Goal: Find specific page/section: Find specific page/section

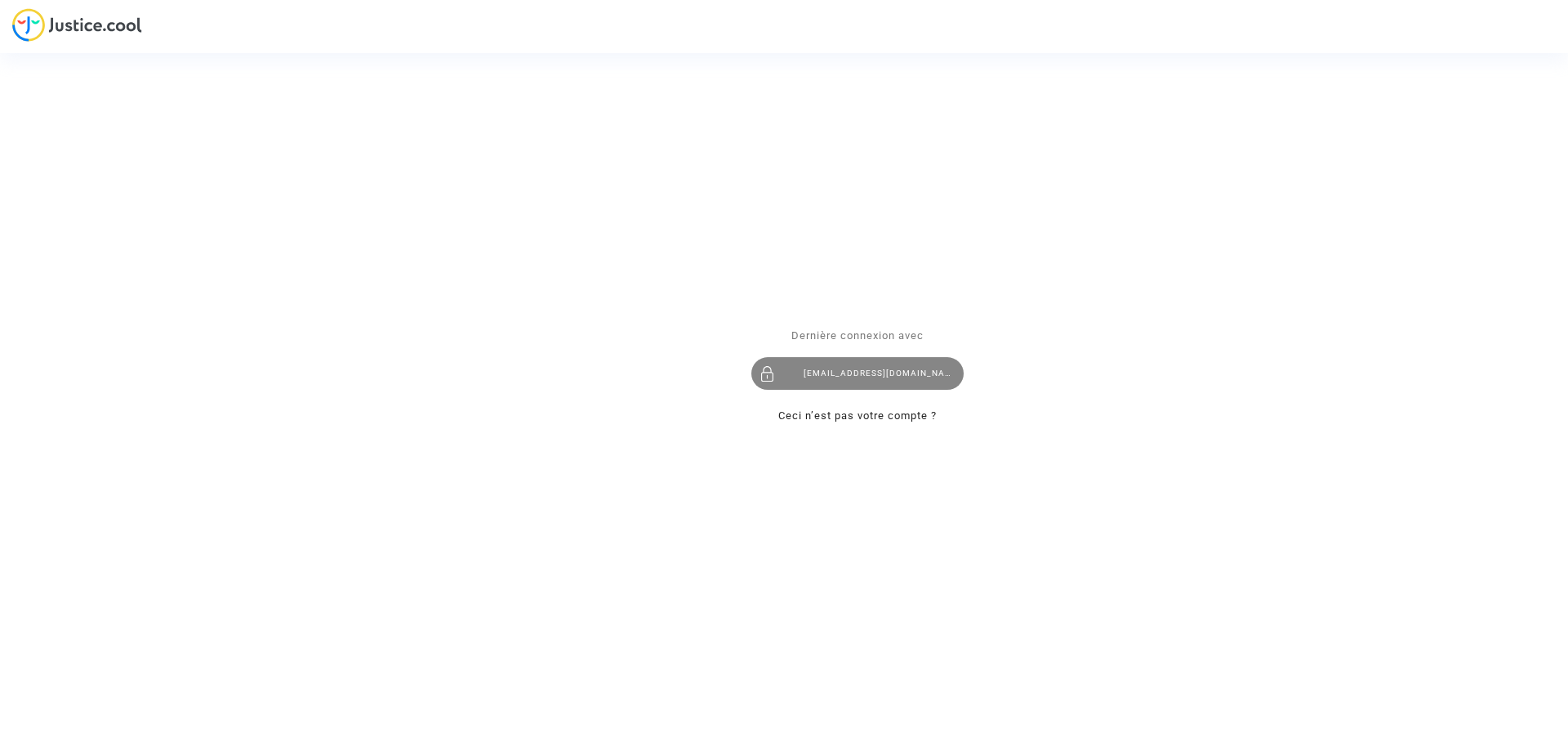
click at [896, 379] on div "imitxelena@reclamapormi.com" at bounding box center [857, 373] width 212 height 33
